Goal: Navigation & Orientation: Find specific page/section

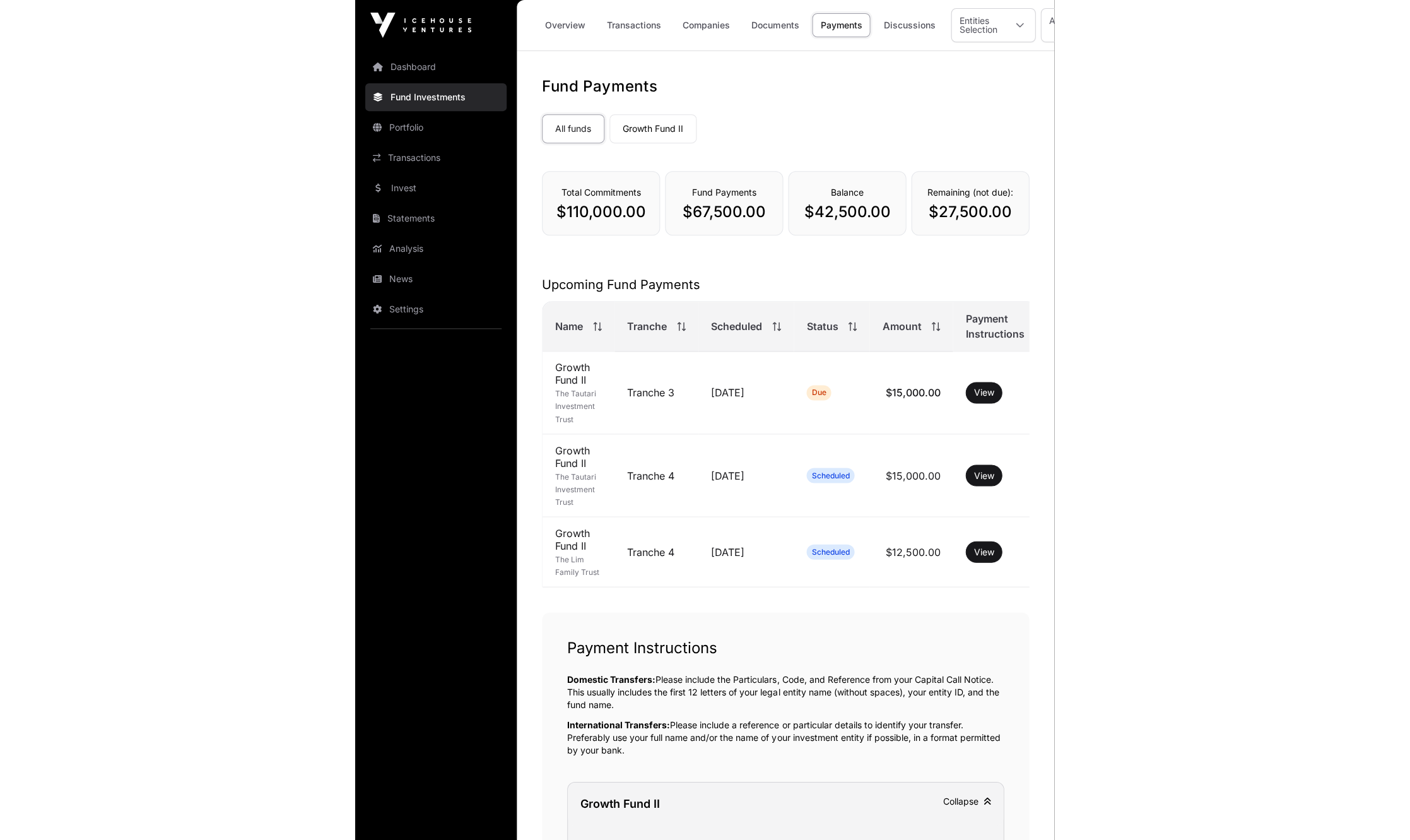
scroll to position [409, 0]
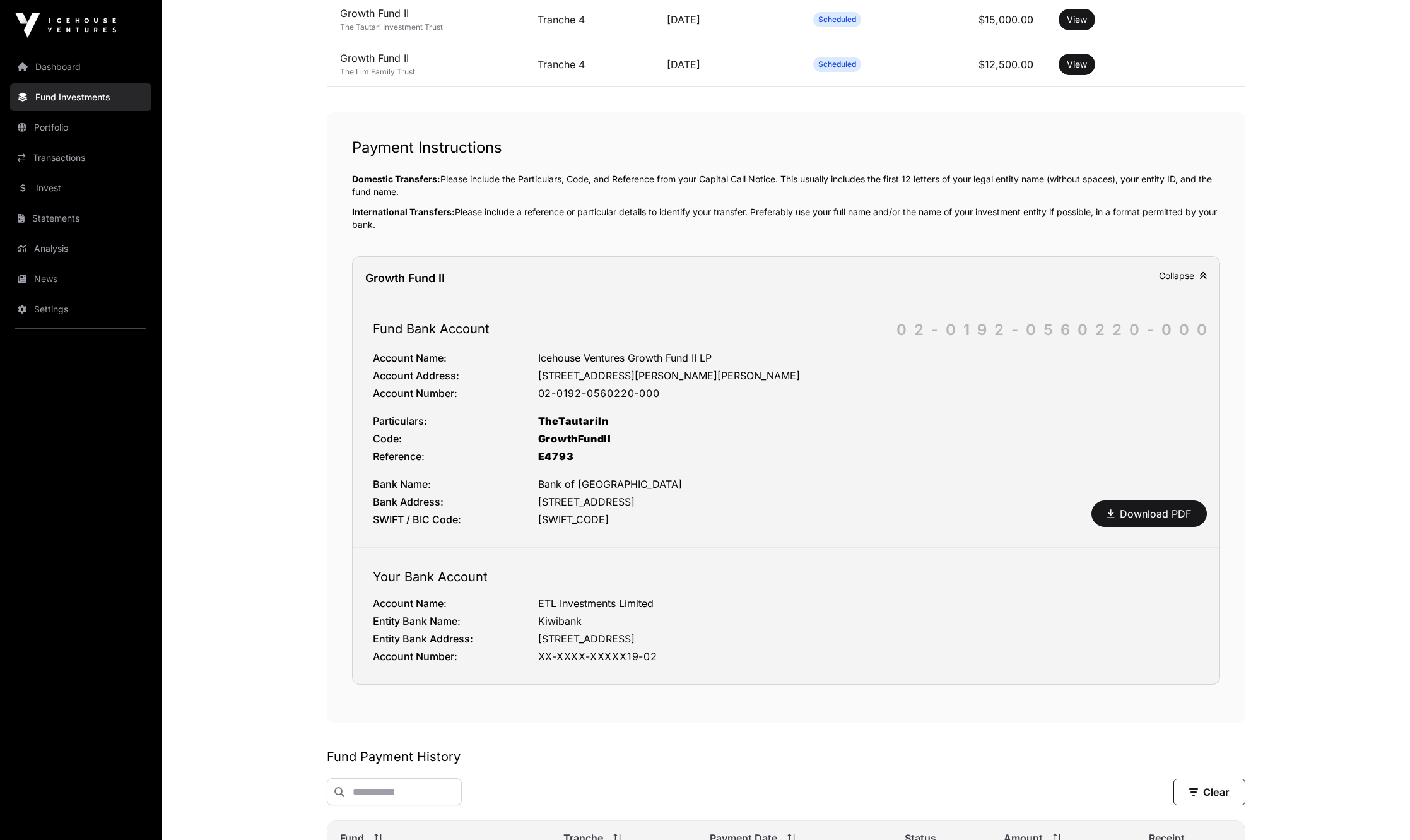
click at [76, 94] on link "Fund Investments" at bounding box center [81, 97] width 142 height 28
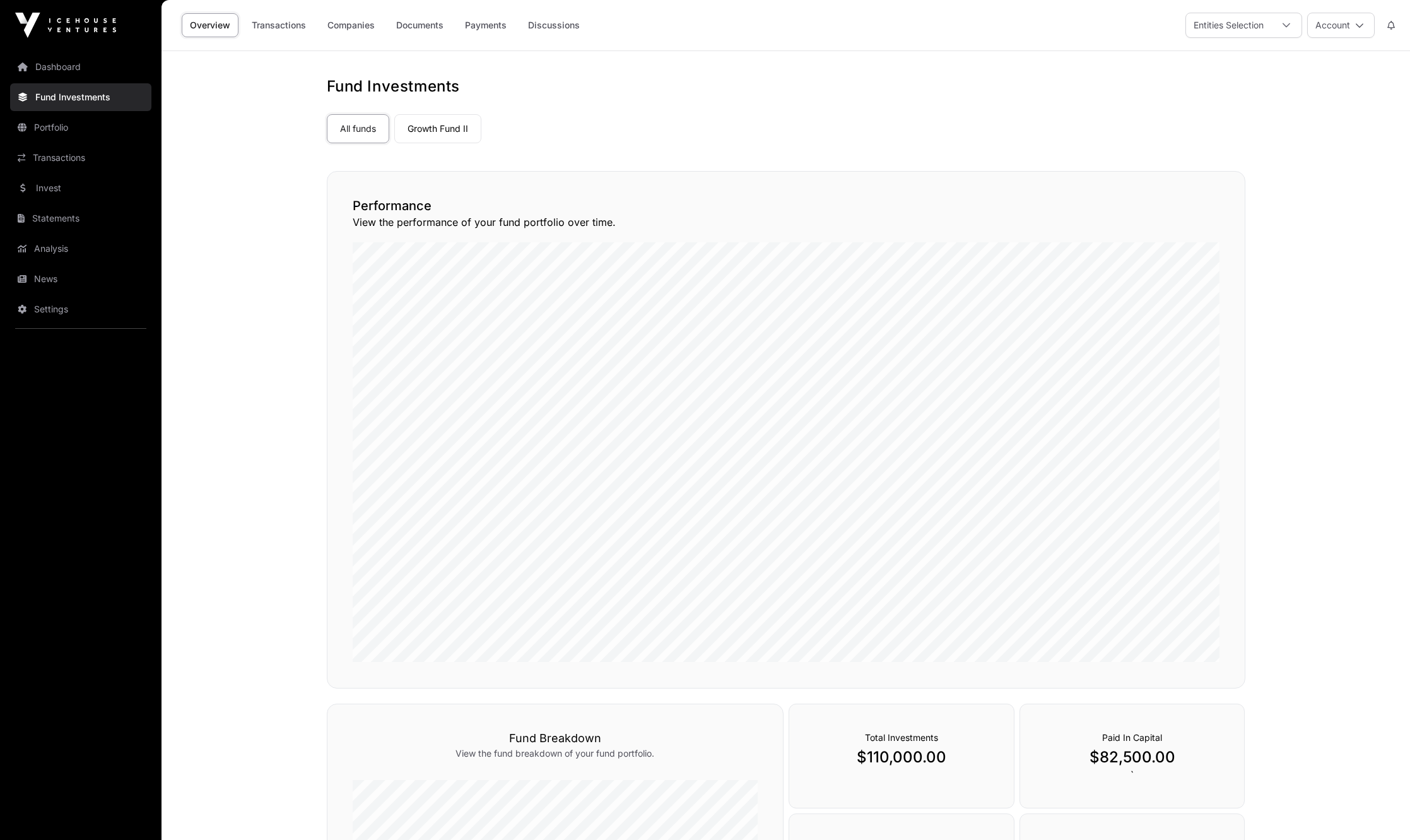
click at [59, 228] on link "Statements" at bounding box center [81, 218] width 142 height 28
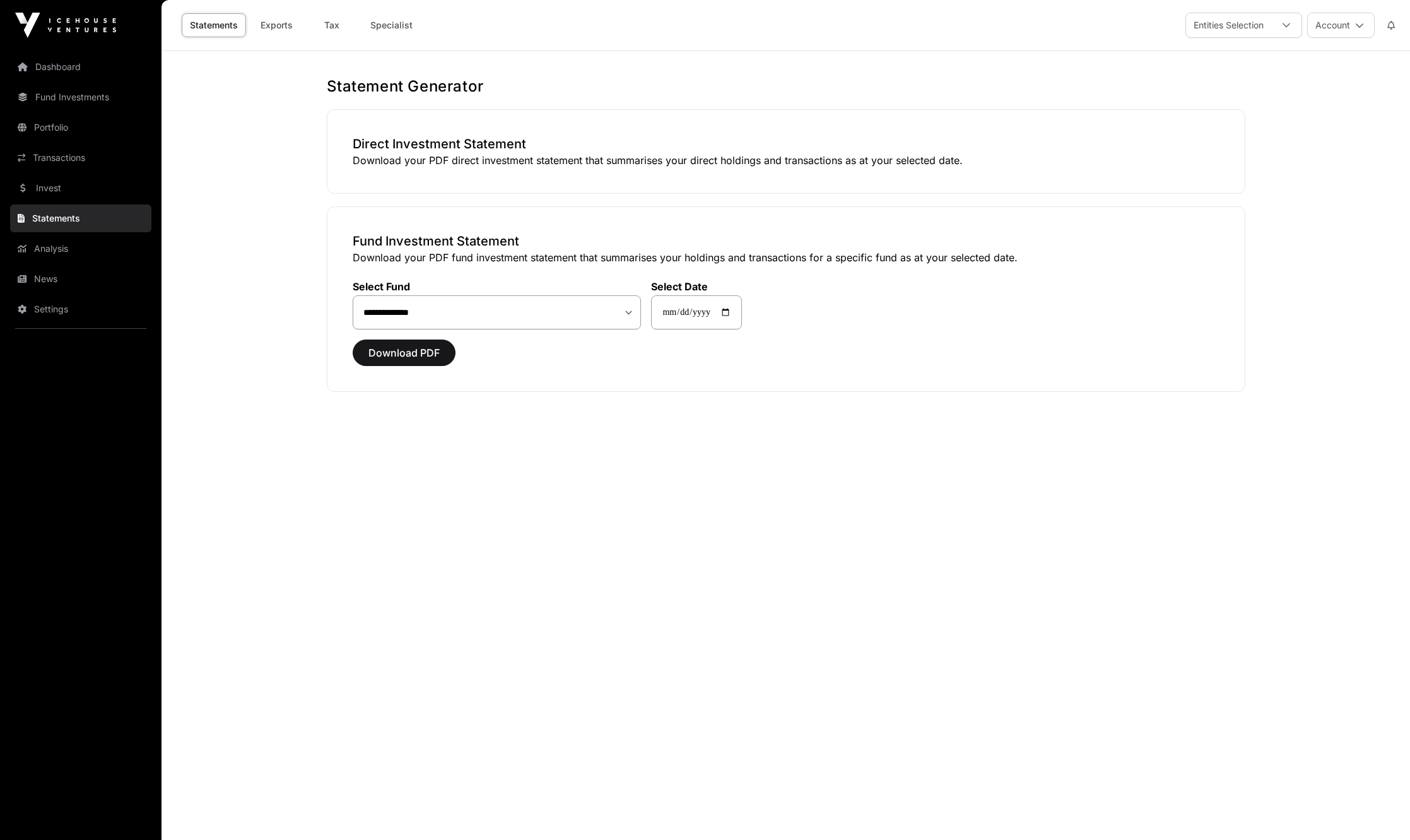
click at [67, 78] on link "Dashboard" at bounding box center [81, 67] width 142 height 28
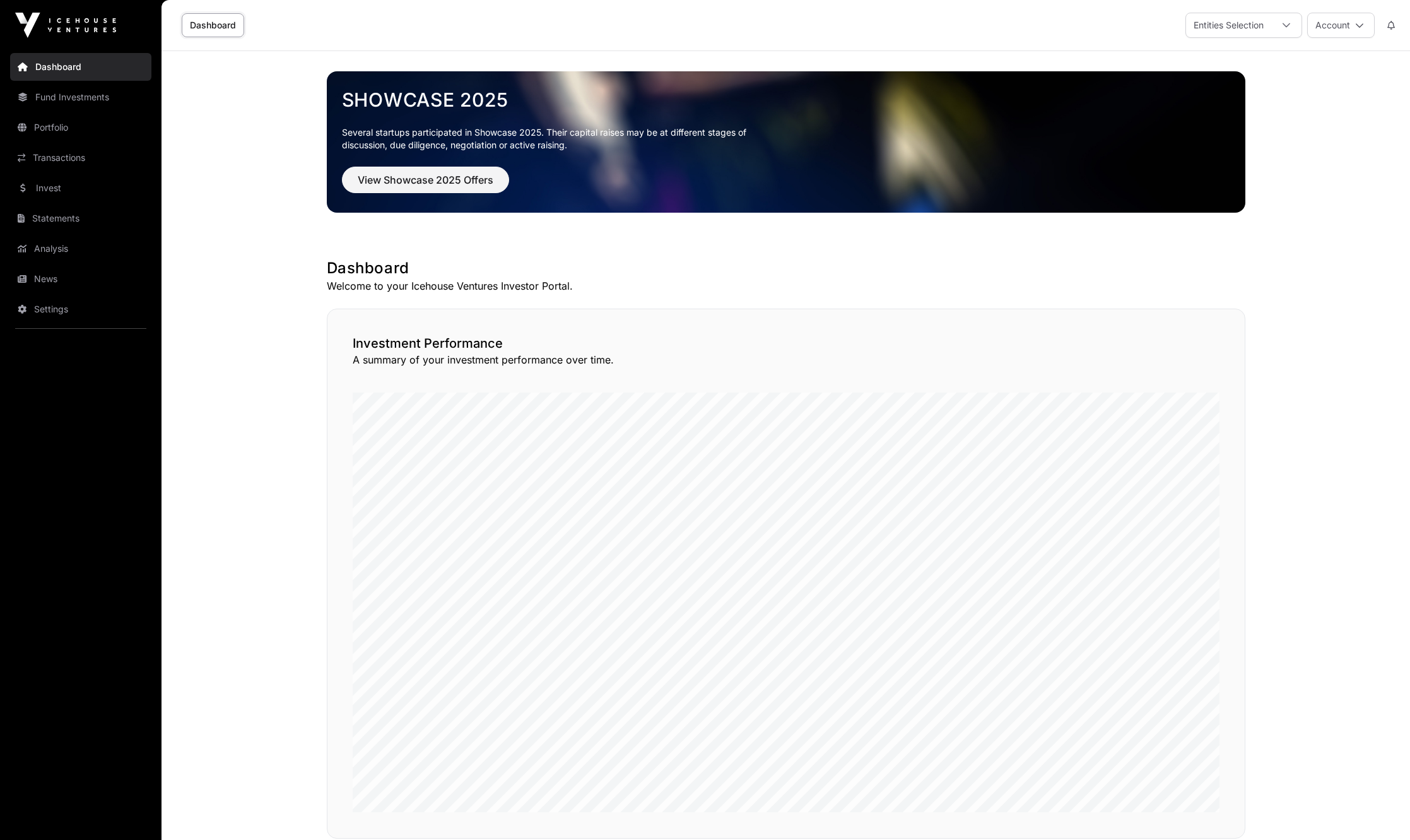
click at [128, 105] on link "Fund Investments" at bounding box center [81, 97] width 142 height 28
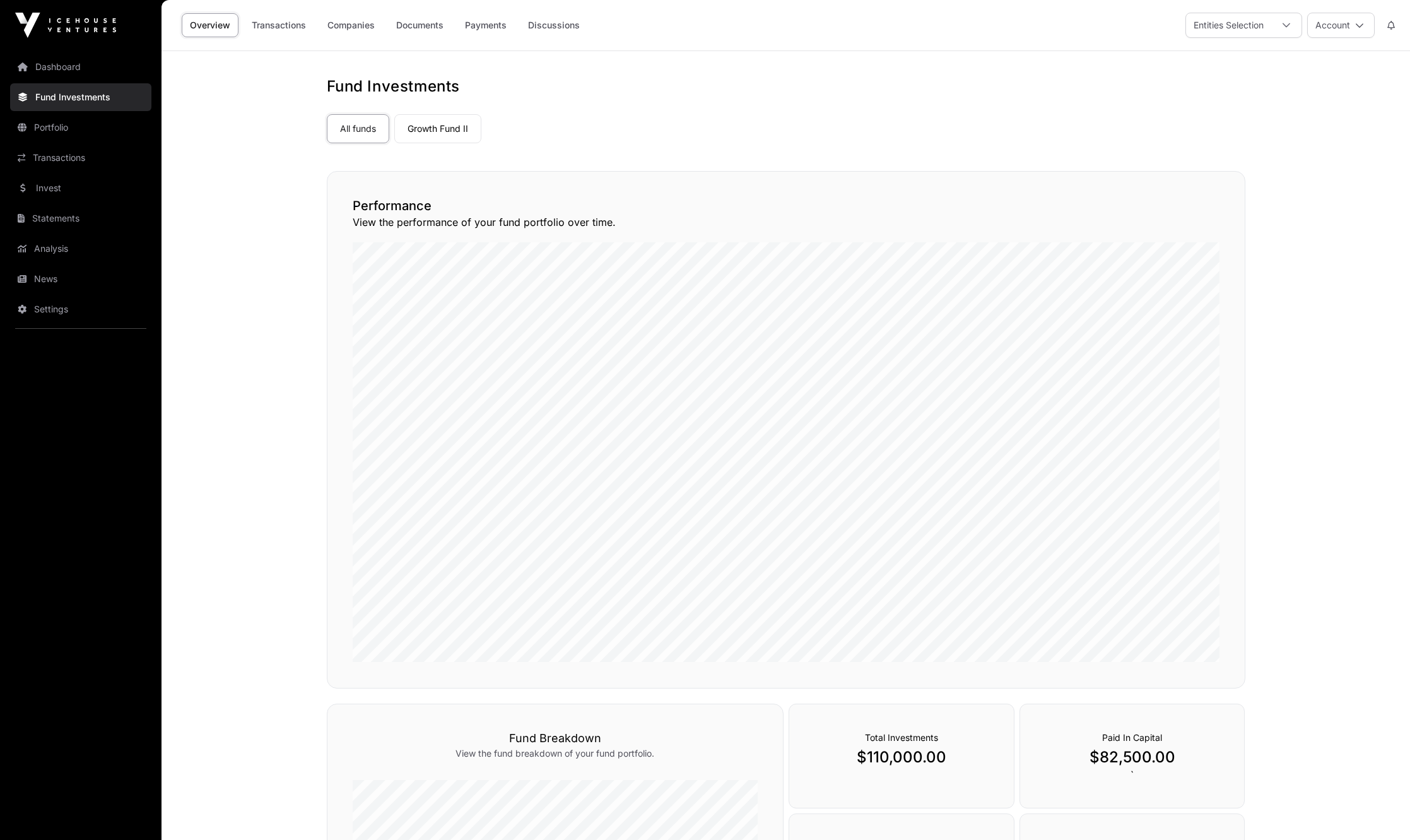
click at [698, 24] on div "Entities Selection" at bounding box center [1228, 25] width 85 height 24
click at [698, 83] on span "The Tautari Investment Trust" at bounding box center [1271, 81] width 119 height 8
click at [698, 74] on li "The Tautari Investment Trust" at bounding box center [1262, 80] width 152 height 23
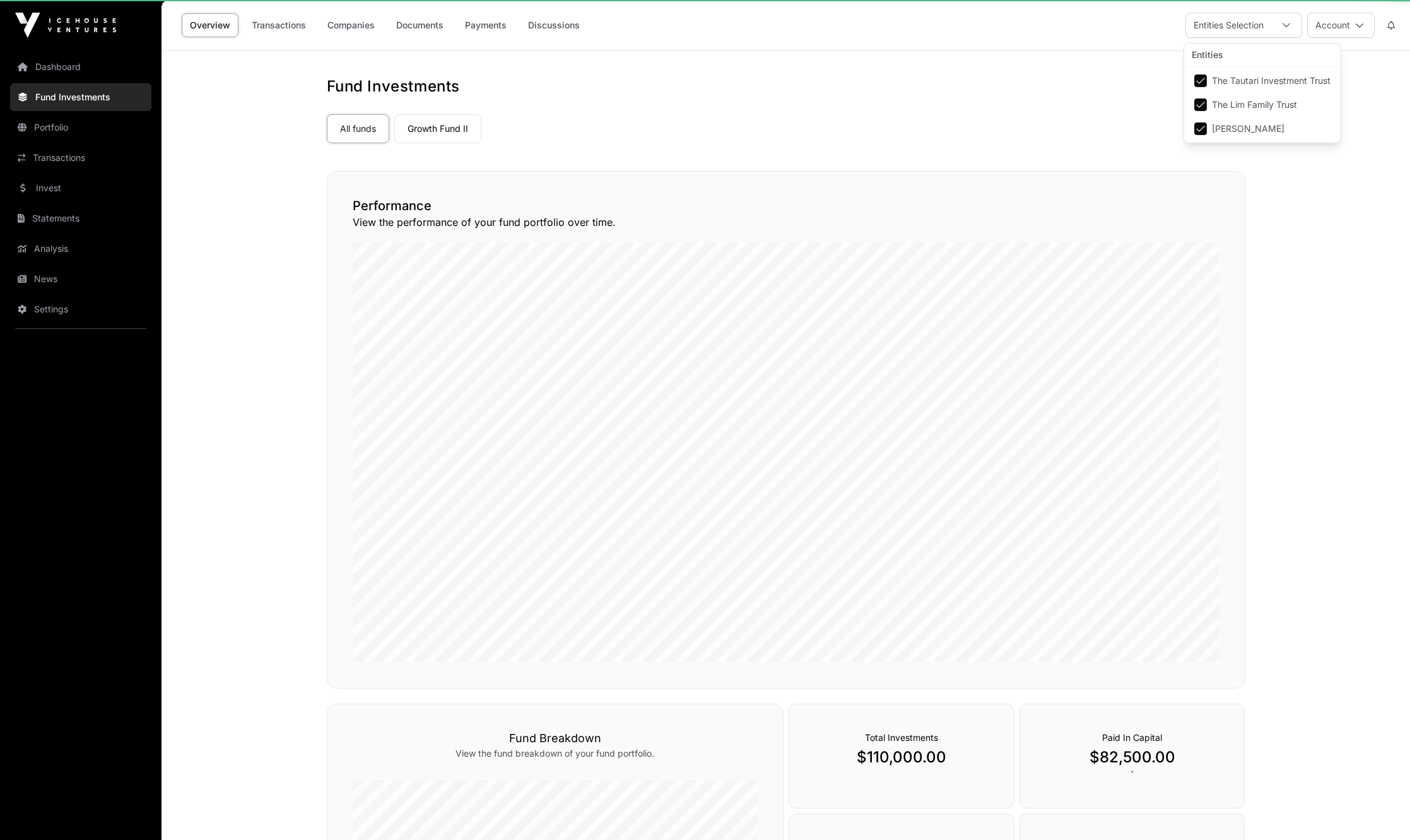
click at [698, 106] on span "The Lim Family Trust" at bounding box center [1254, 105] width 85 height 8
click at [698, 116] on li "The Lim Family Trust" at bounding box center [1262, 105] width 152 height 23
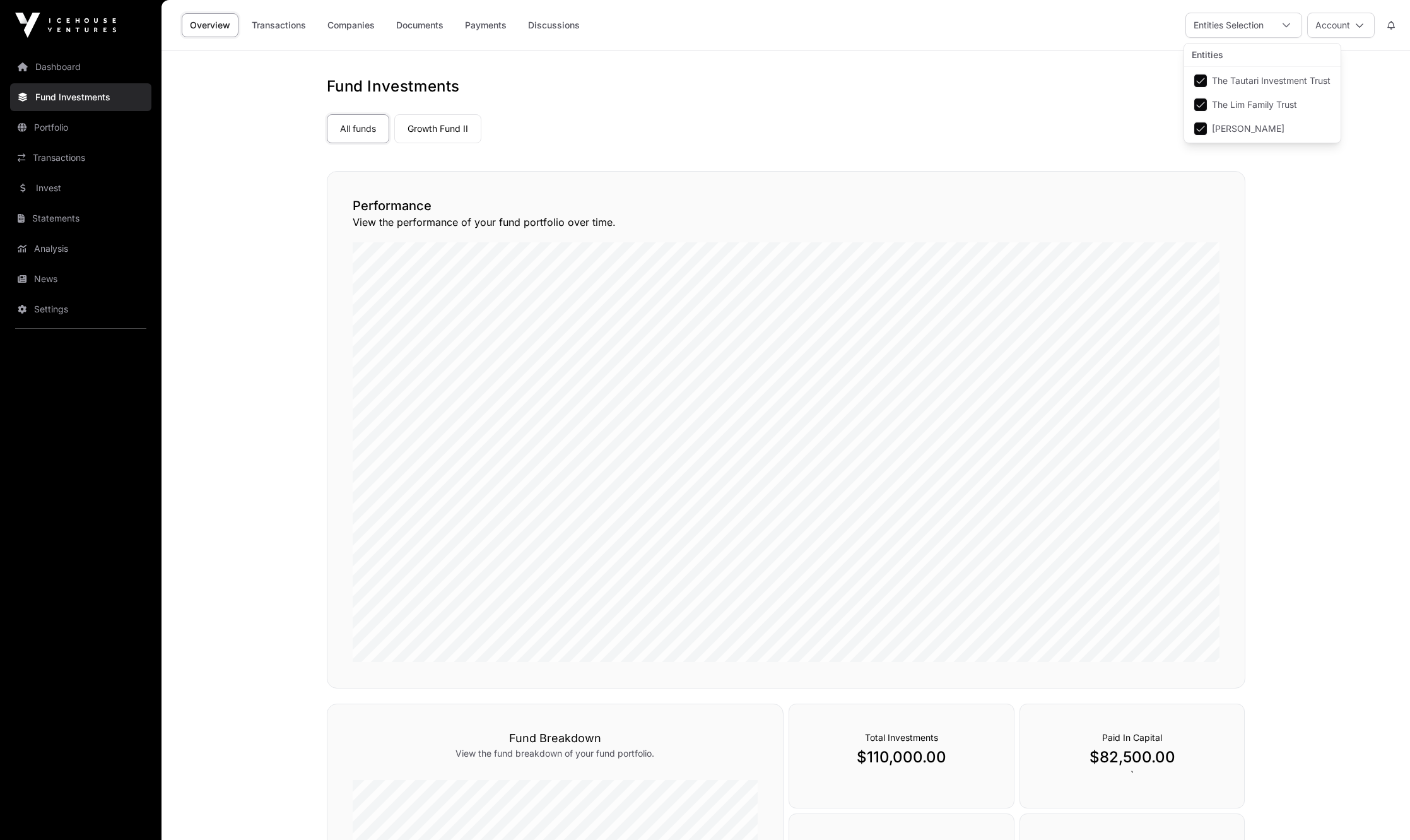
click at [698, 125] on span "[PERSON_NAME]" at bounding box center [1248, 128] width 73 height 8
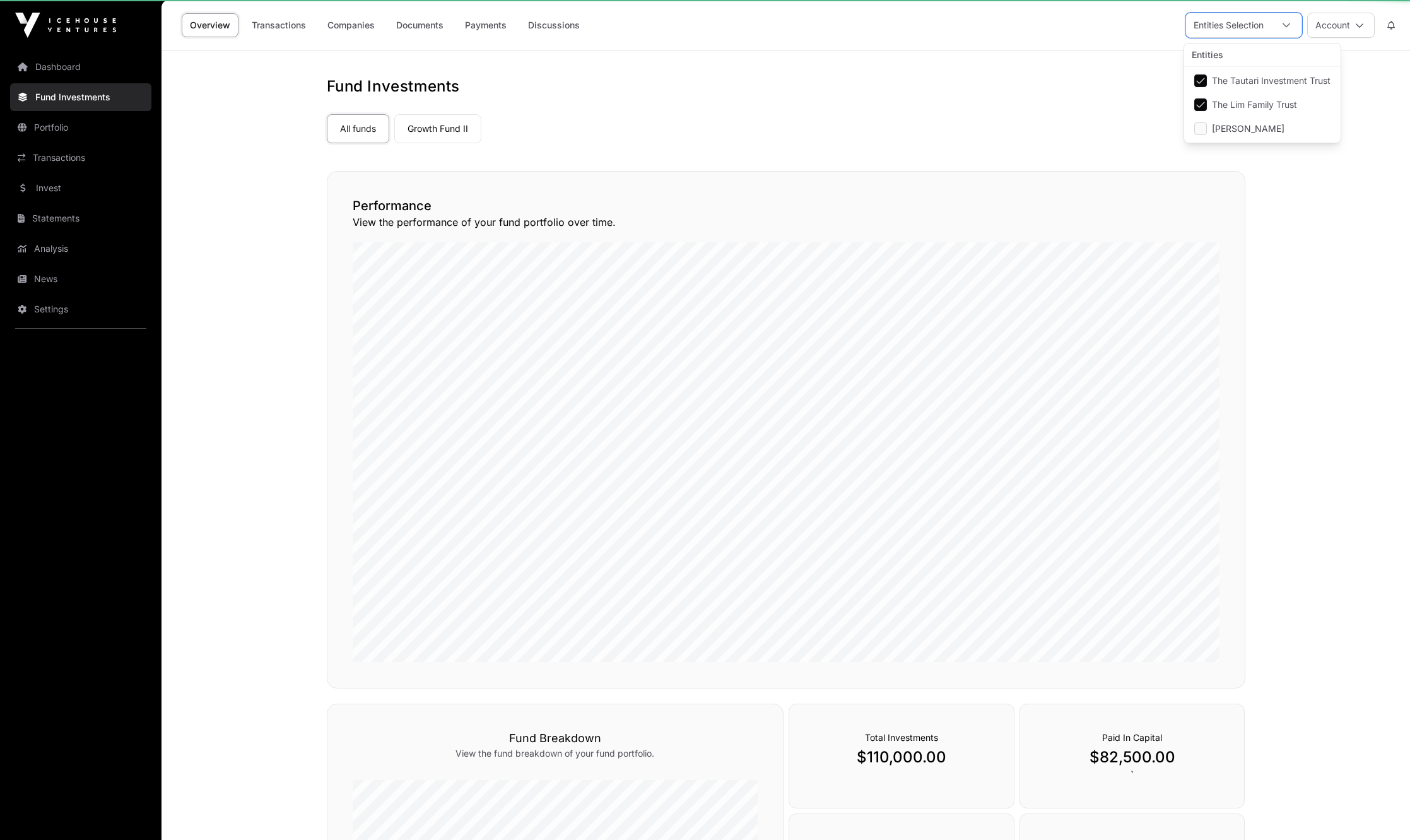
click at [698, 105] on span "The Lim Family Trust" at bounding box center [1254, 105] width 85 height 8
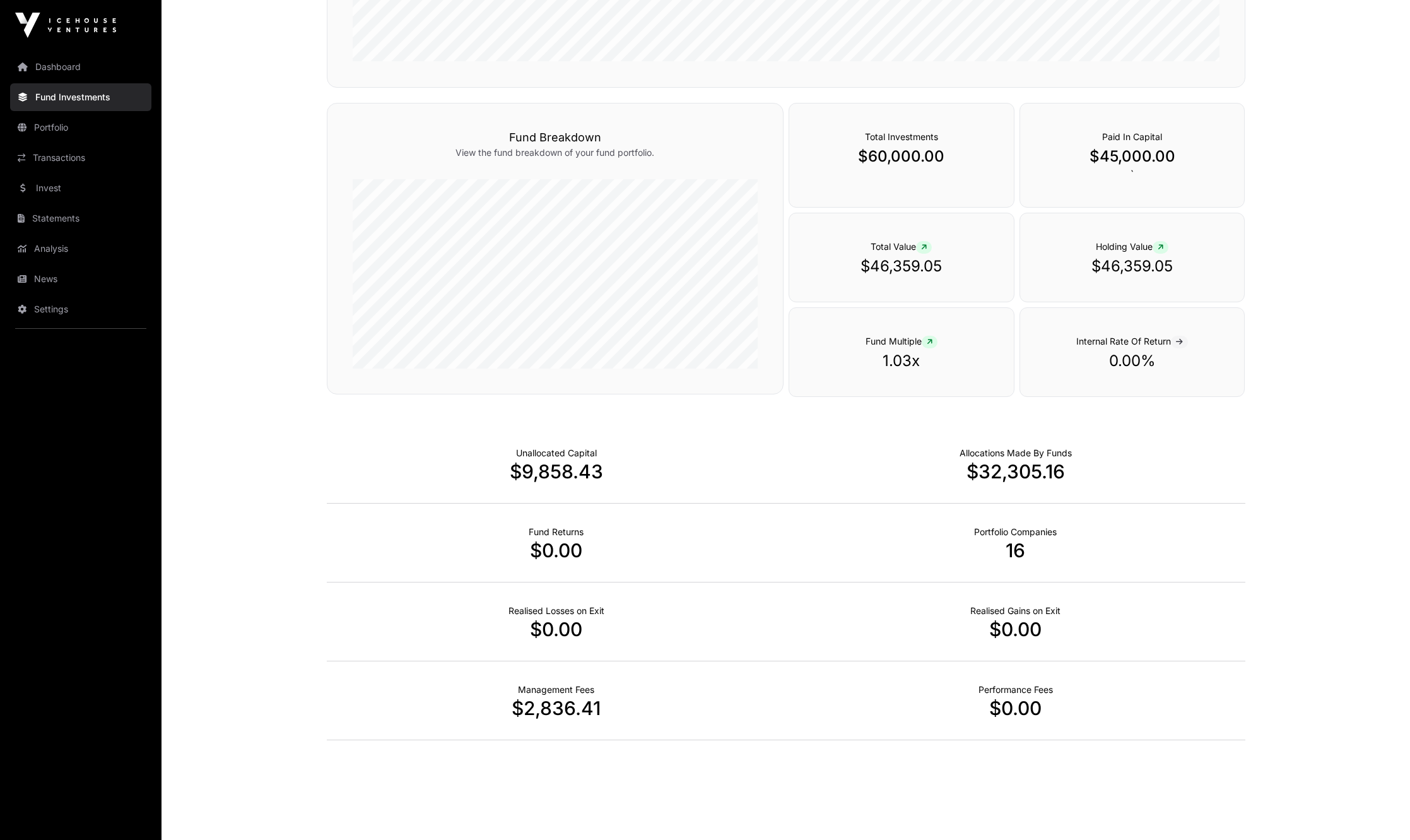
scroll to position [606, 0]
